Goal: Task Accomplishment & Management: Manage account settings

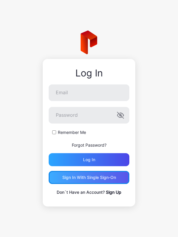
click at [89, 178] on div "Sign in With Single Sign-On" at bounding box center [89, 177] width 54 height 5
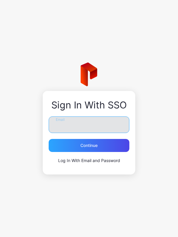
click at [89, 125] on input "Email" at bounding box center [89, 125] width 81 height 17
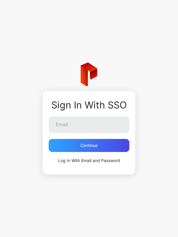
click at [89, 160] on link "Log In With Email and Password" at bounding box center [89, 160] width 62 height 5
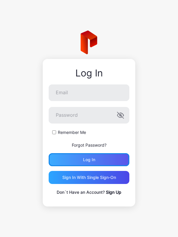
click at [89, 160] on div "Log in" at bounding box center [89, 159] width 12 height 5
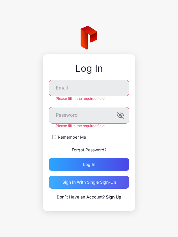
click at [89, 182] on div "Sign in With Single Sign-On" at bounding box center [89, 182] width 54 height 5
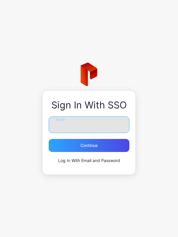
click at [89, 125] on input "Email" at bounding box center [89, 125] width 81 height 17
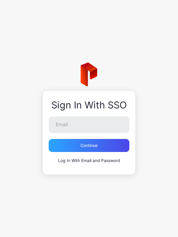
click at [89, 160] on link "Log In With Email and Password" at bounding box center [89, 160] width 62 height 5
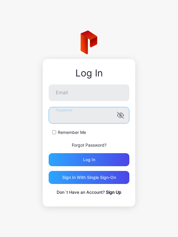
click at [49, 153] on button "Log in" at bounding box center [89, 159] width 81 height 13
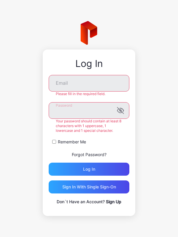
click at [49, 163] on button "Log in" at bounding box center [89, 169] width 81 height 13
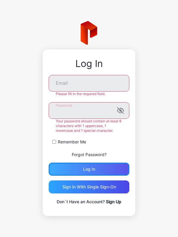
click at [89, 169] on div "Log in" at bounding box center [89, 169] width 12 height 5
click at [89, 169] on button "Log in" at bounding box center [89, 169] width 81 height 13
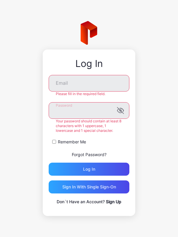
click at [89, 154] on link "Forgot Password?" at bounding box center [89, 154] width 35 height 5
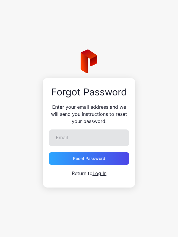
click at [89, 138] on input "Email" at bounding box center [89, 138] width 81 height 17
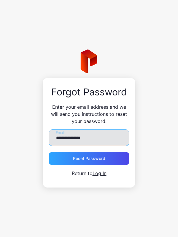
click at [89, 138] on input "**********" at bounding box center [89, 138] width 81 height 17
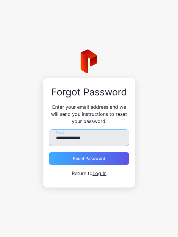
type input "**********"
click at [89, 159] on div "Reset Password" at bounding box center [89, 158] width 32 height 5
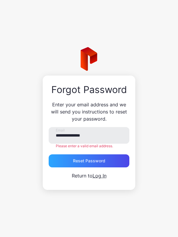
click at [89, 119] on p "Enter your email address and we will send you instructions to reset your passwo…" at bounding box center [89, 111] width 81 height 21
